Goal: Task Accomplishment & Management: Complete application form

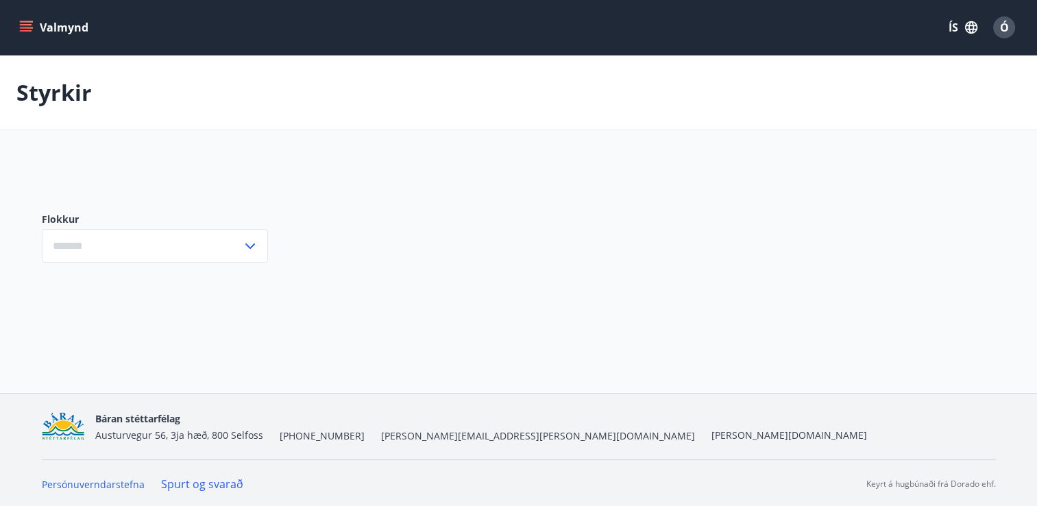
click at [55, 34] on button "Valmynd" at bounding box center [54, 27] width 77 height 25
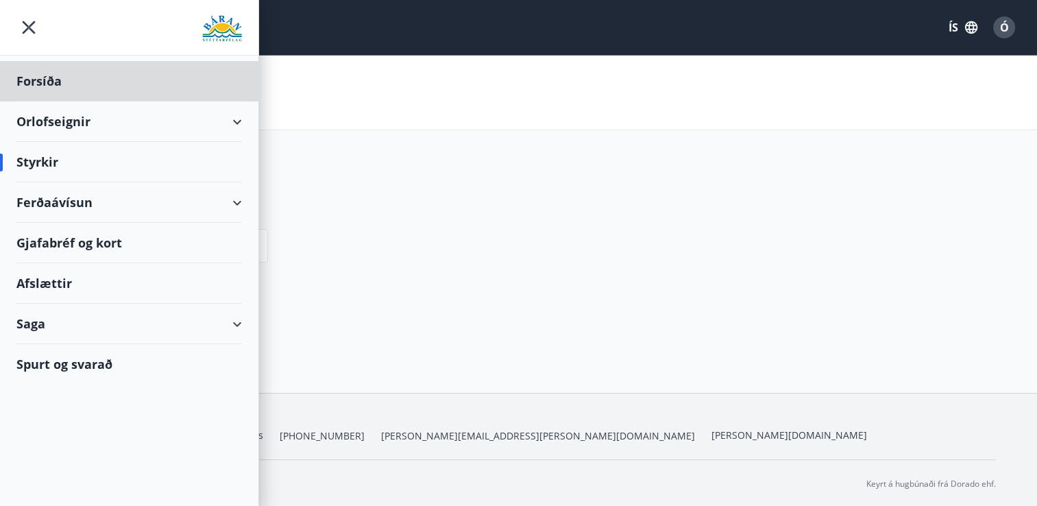
click at [74, 165] on div "Styrkir" at bounding box center [129, 162] width 226 height 40
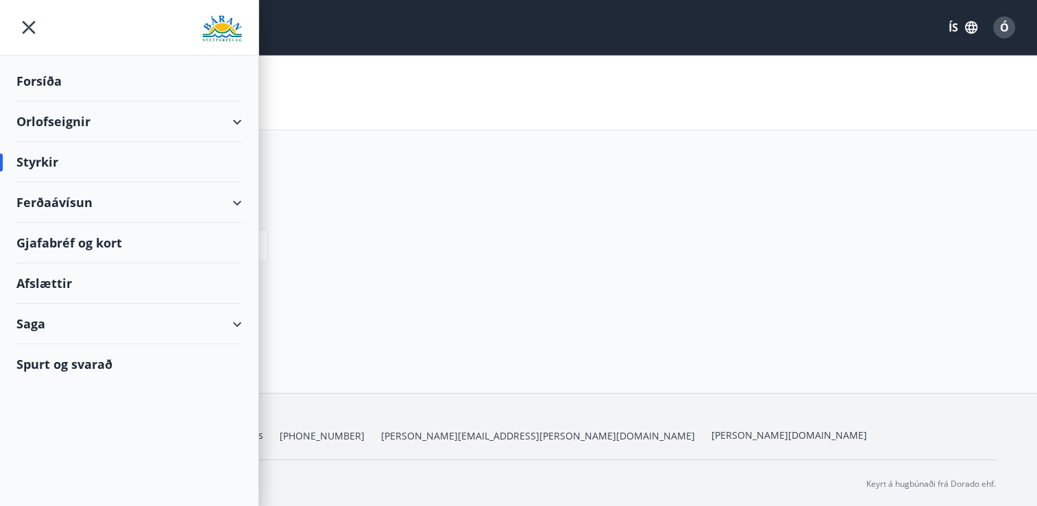
click at [49, 84] on div "Forsíða" at bounding box center [129, 81] width 226 height 40
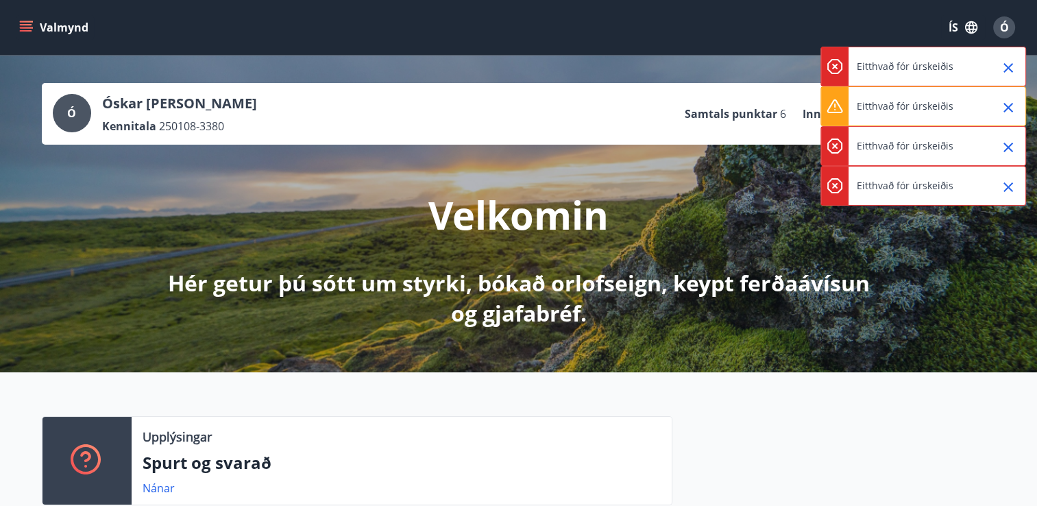
click at [75, 30] on button "Valmynd" at bounding box center [54, 27] width 77 height 25
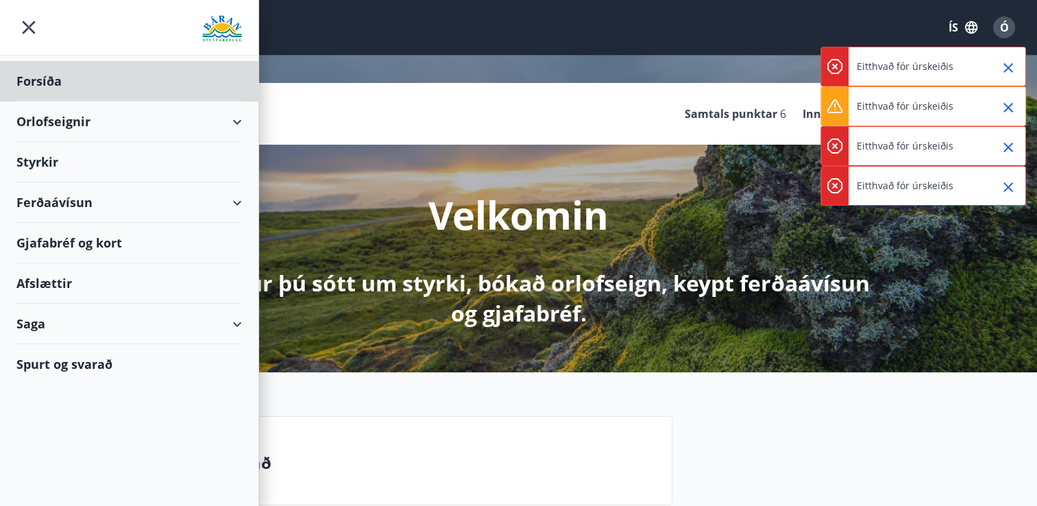
click at [62, 101] on div "Styrkir" at bounding box center [129, 81] width 226 height 40
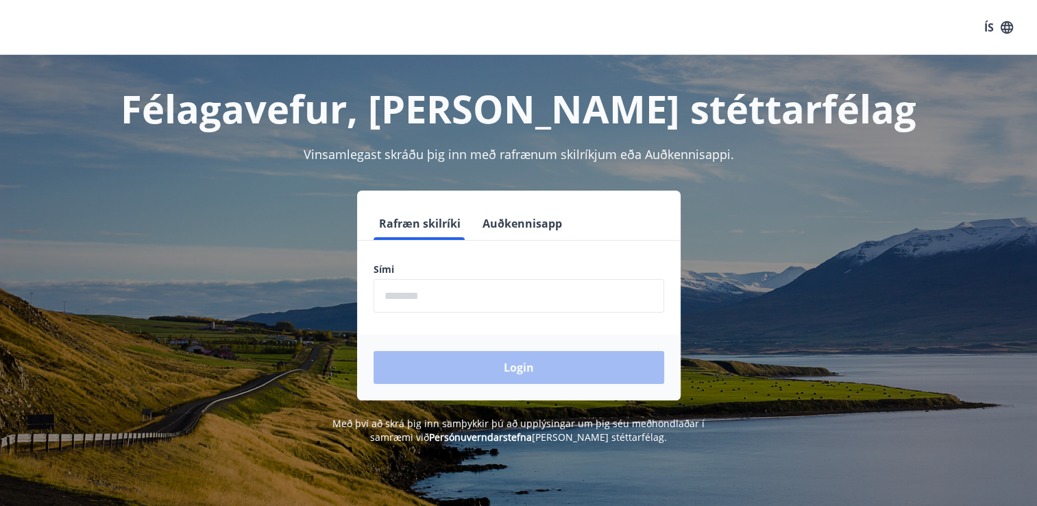
click at [573, 288] on input "phone" at bounding box center [519, 296] width 291 height 34
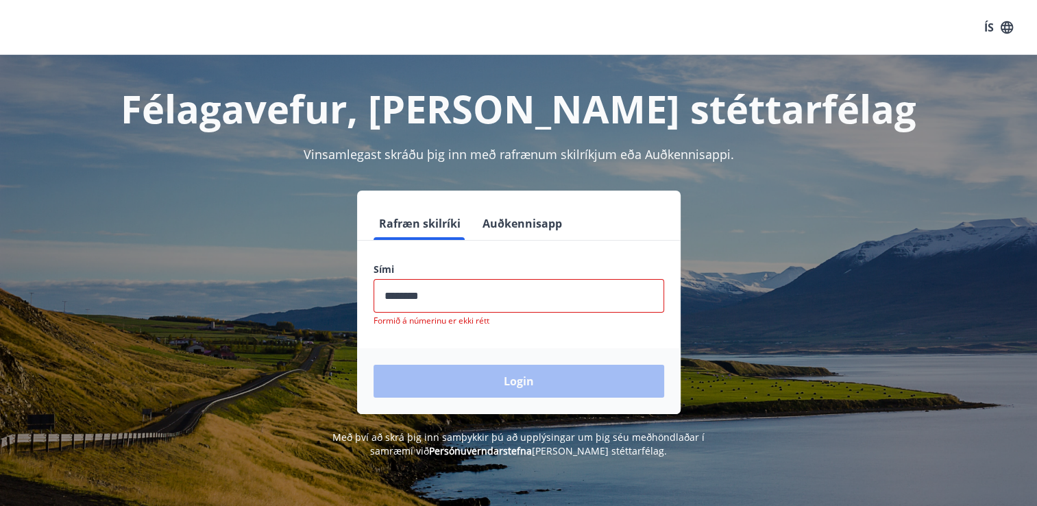
click at [410, 295] on input "phone" at bounding box center [519, 296] width 291 height 34
click at [405, 296] on input "phone" at bounding box center [519, 296] width 291 height 34
drag, startPoint x: 424, startPoint y: 295, endPoint x: 406, endPoint y: 296, distance: 18.5
click at [406, 296] on input "phone" at bounding box center [519, 296] width 291 height 34
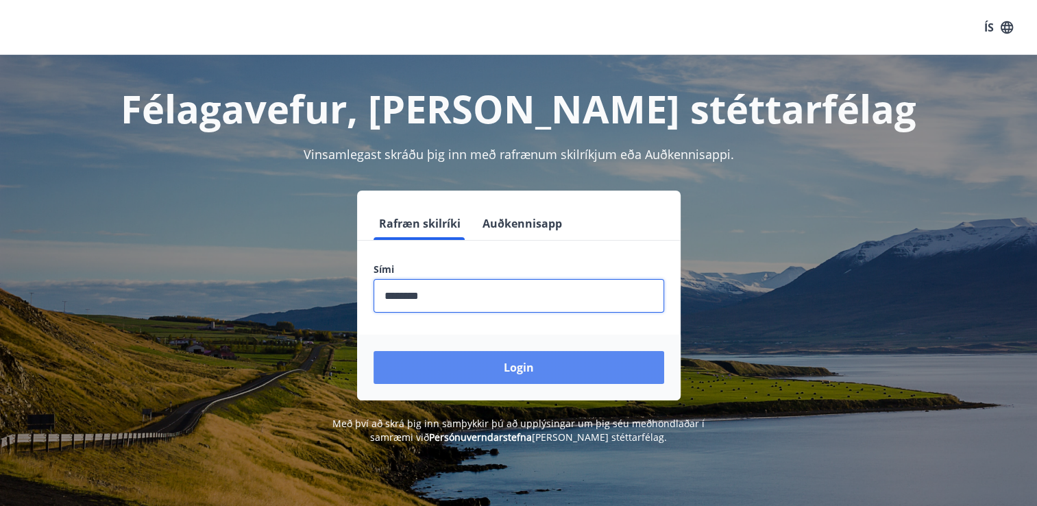
type input "********"
click at [540, 360] on button "Login" at bounding box center [519, 367] width 291 height 33
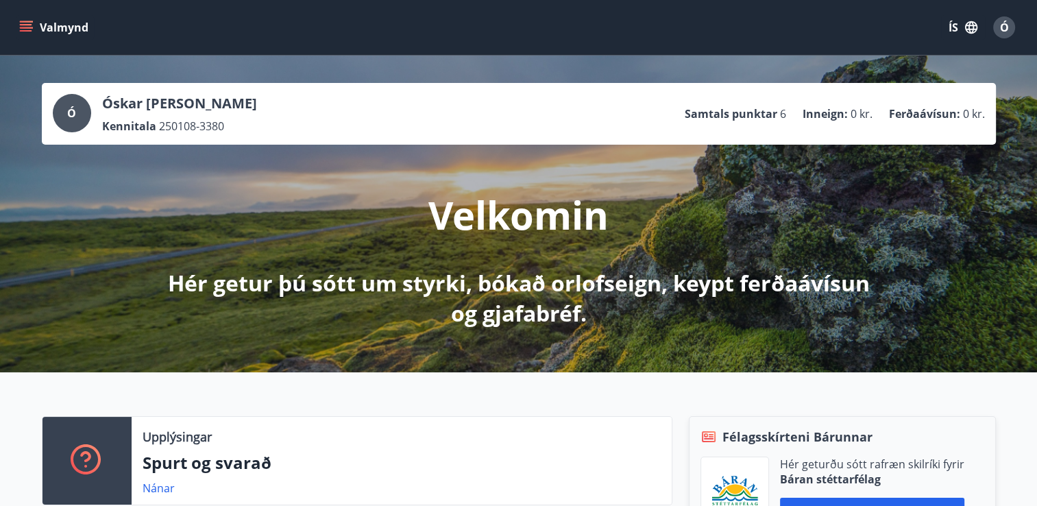
click at [40, 25] on button "Valmynd" at bounding box center [54, 27] width 77 height 25
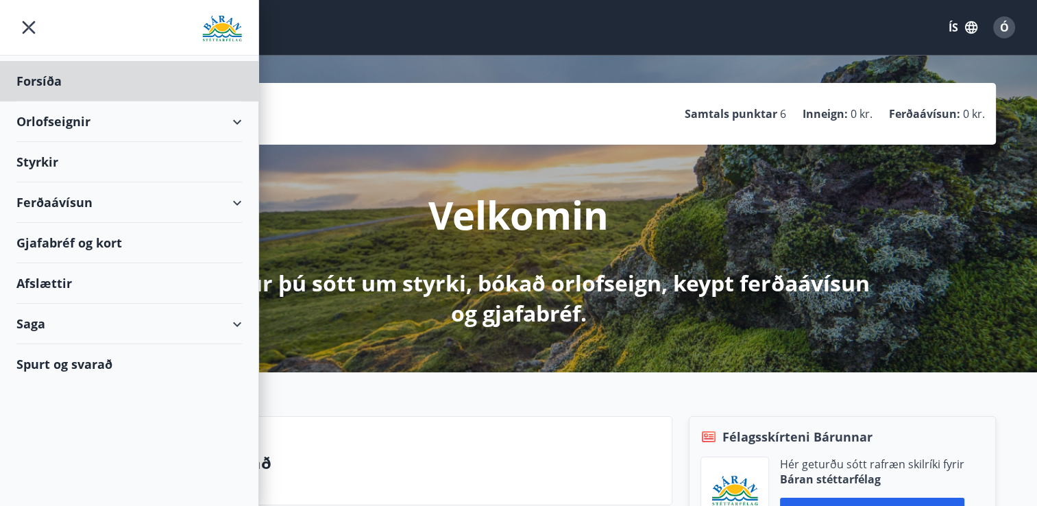
click at [57, 101] on div "Styrkir" at bounding box center [129, 81] width 226 height 40
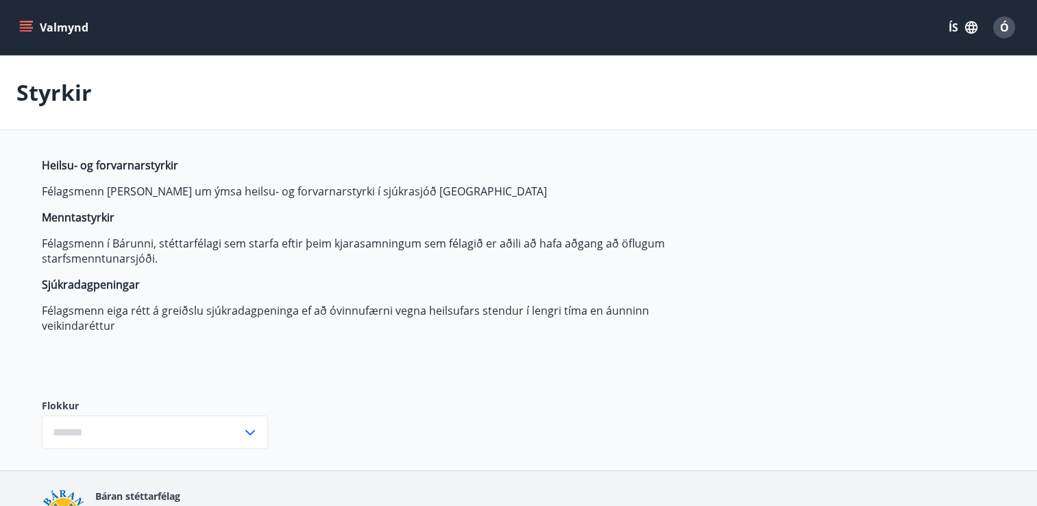
type input "***"
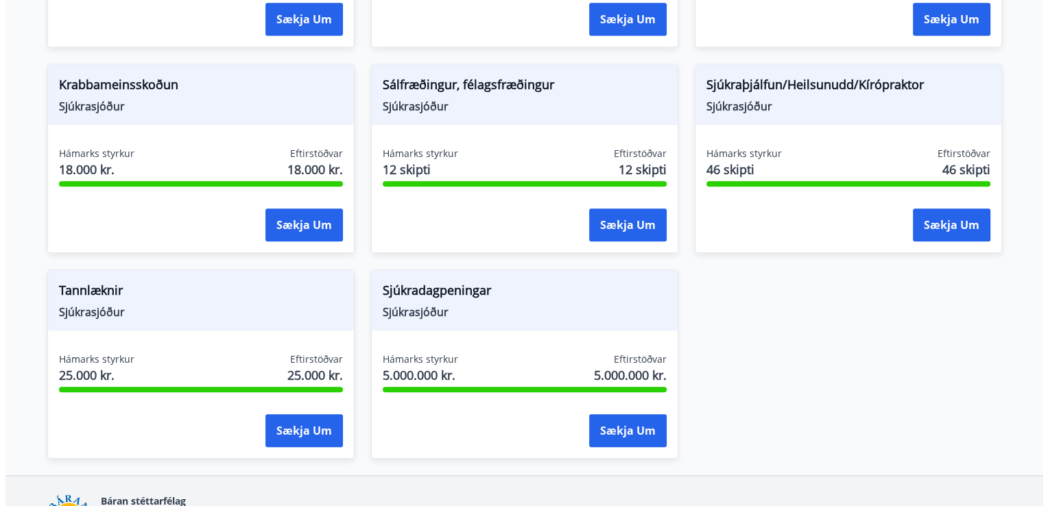
scroll to position [1025, 0]
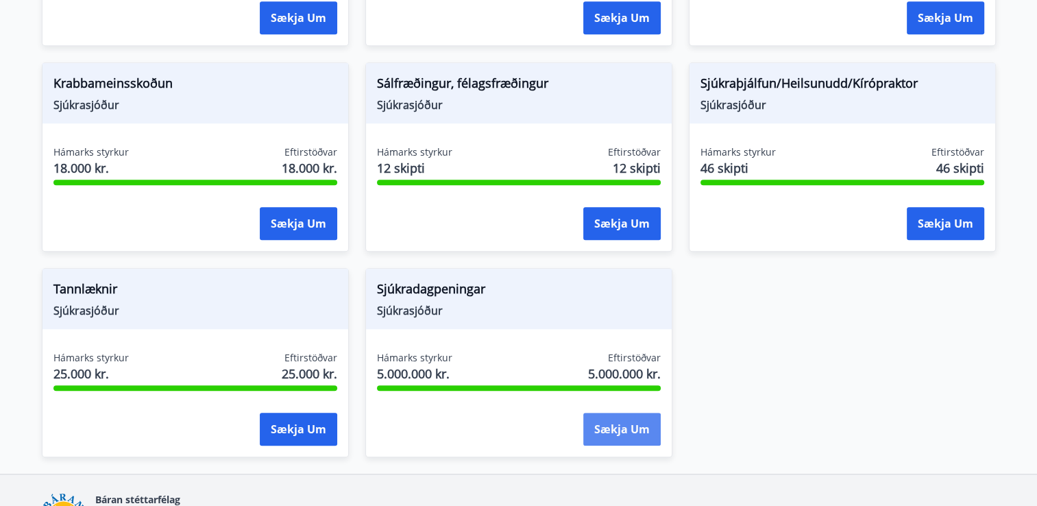
click at [636, 437] on button "Sækja um" at bounding box center [621, 429] width 77 height 33
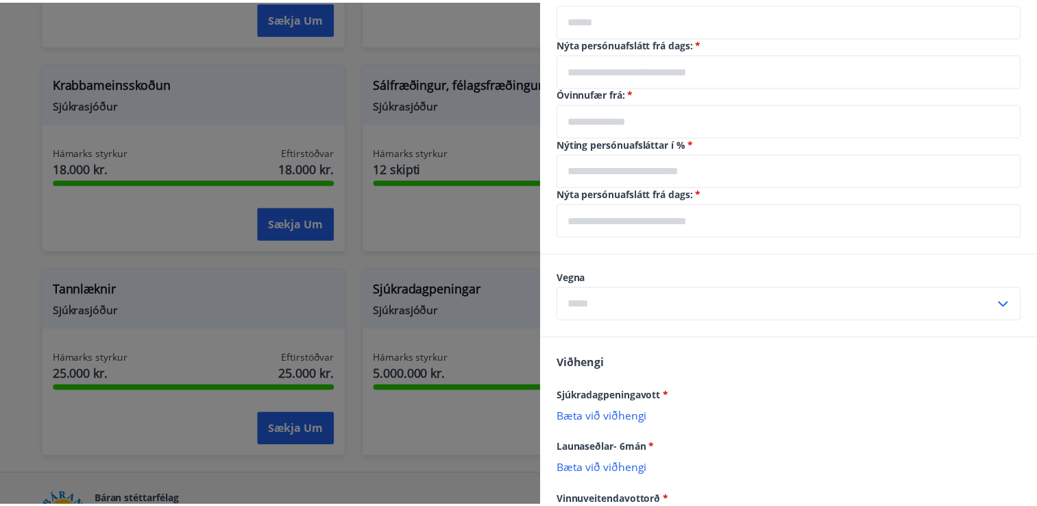
scroll to position [664, 0]
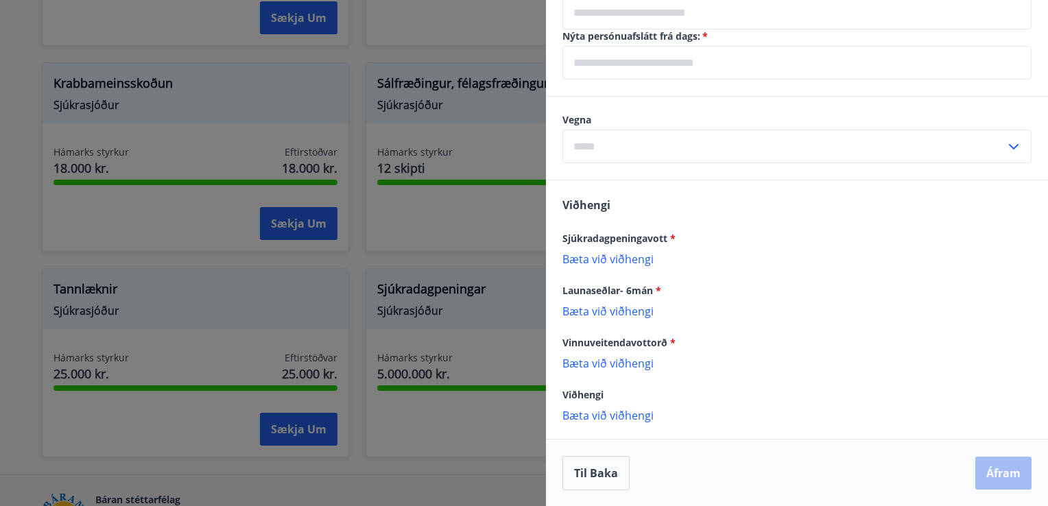
click at [496, 434] on div at bounding box center [524, 253] width 1048 height 506
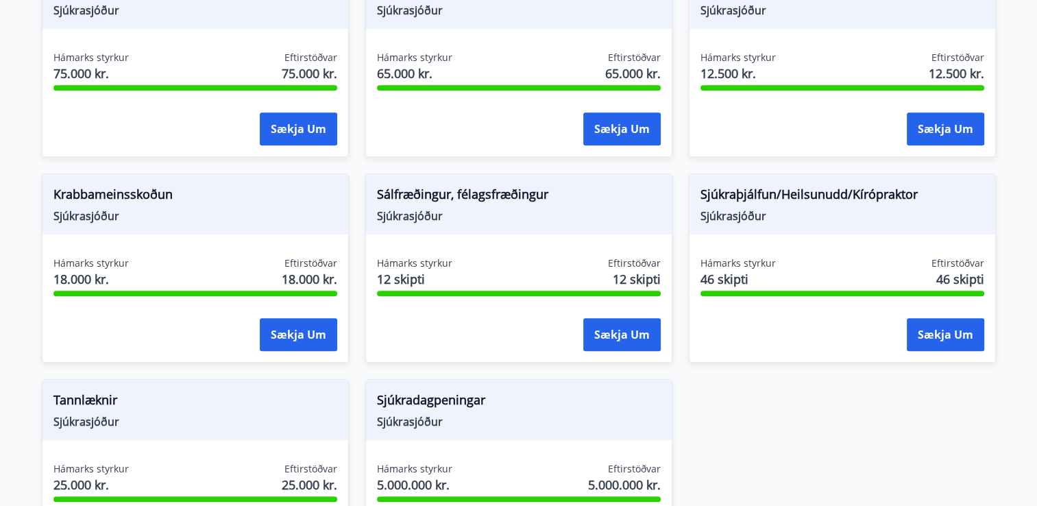
scroll to position [902, 0]
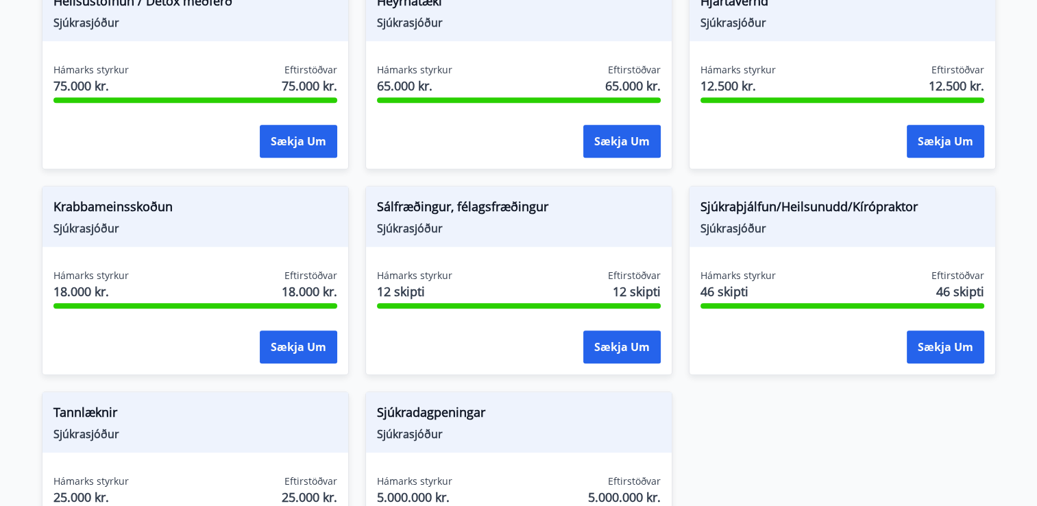
click at [669, 439] on div "Sjúkradagpeningar Sjúkrasjóður" at bounding box center [519, 422] width 306 height 60
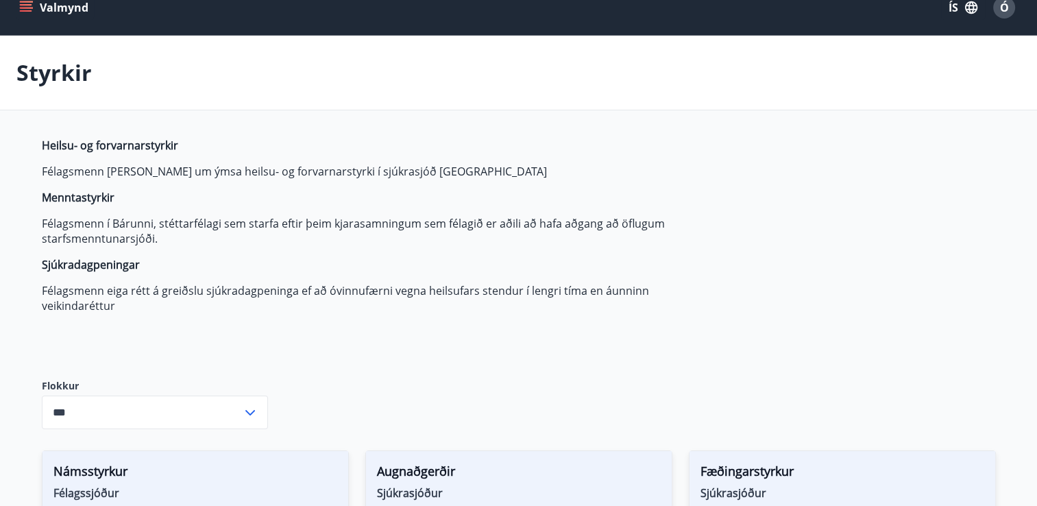
scroll to position [0, 0]
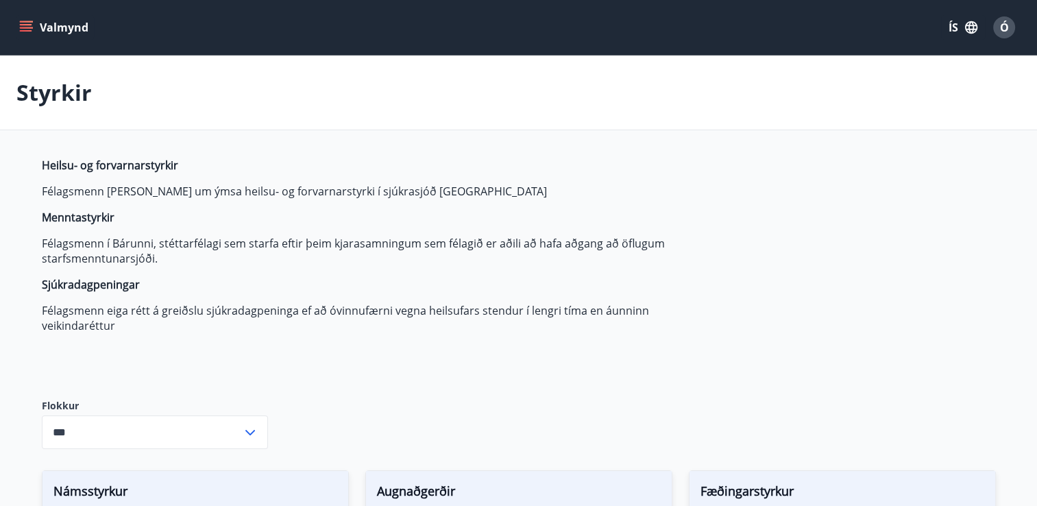
click at [22, 29] on icon "menu" at bounding box center [26, 28] width 14 height 14
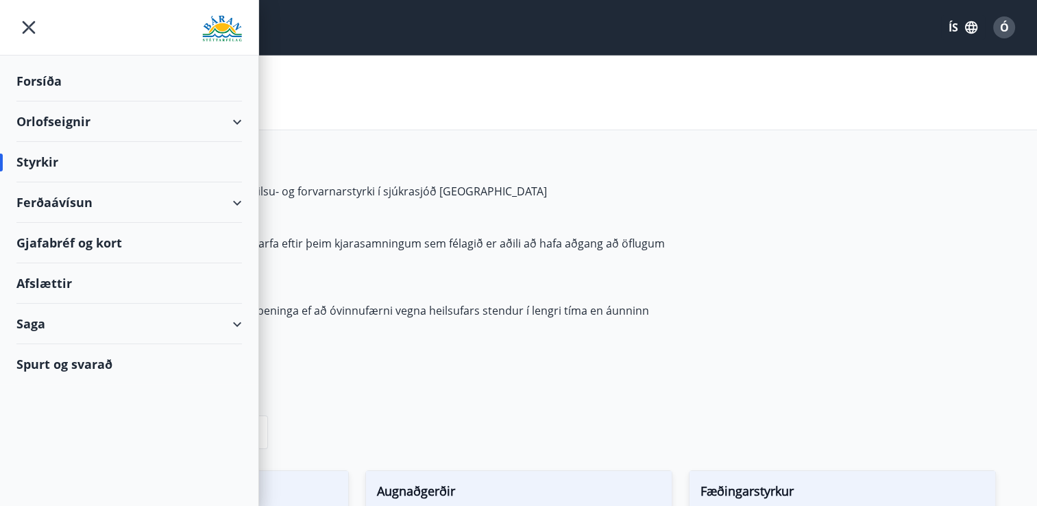
click at [56, 75] on div "Forsíða" at bounding box center [129, 81] width 226 height 40
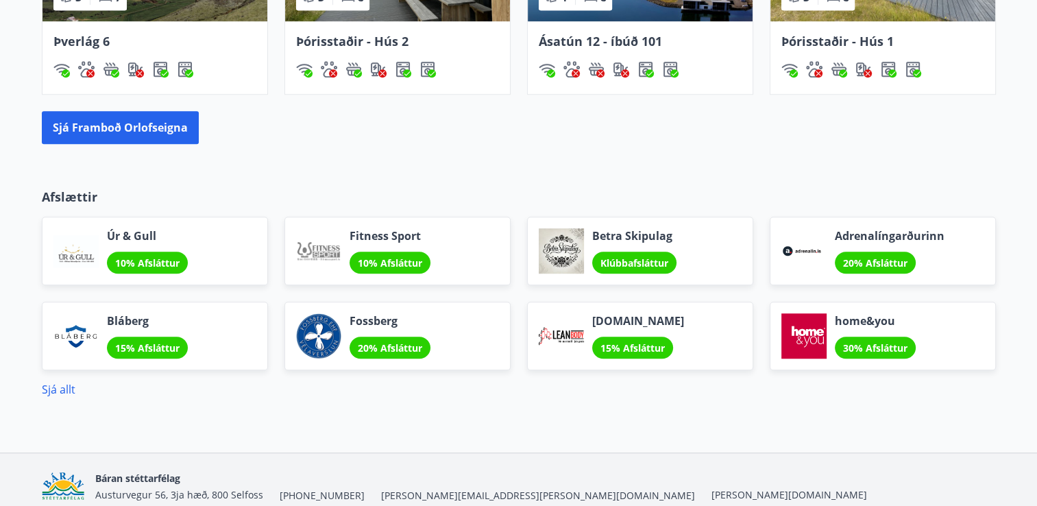
scroll to position [1067, 0]
